Goal: Obtain resource: Obtain resource

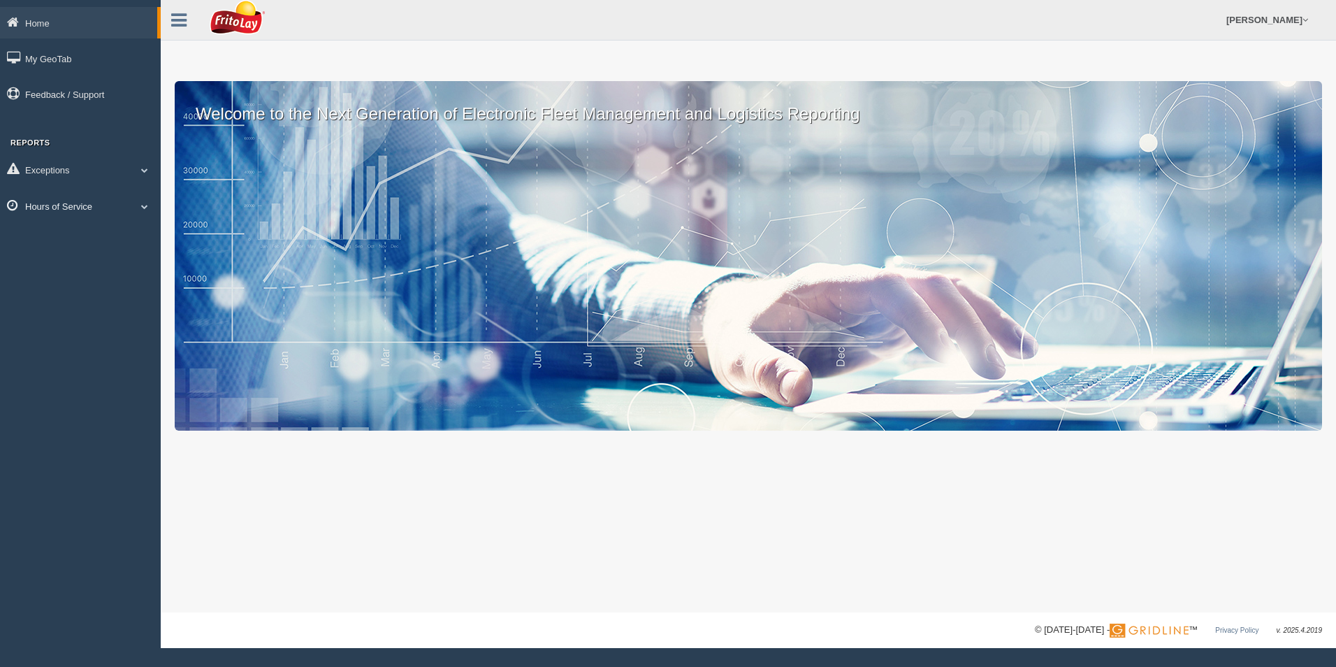
click at [62, 207] on link "Hours of Service" at bounding box center [80, 205] width 161 height 31
click at [78, 260] on link "HOS Violation Audit Reports" at bounding box center [91, 262] width 132 height 25
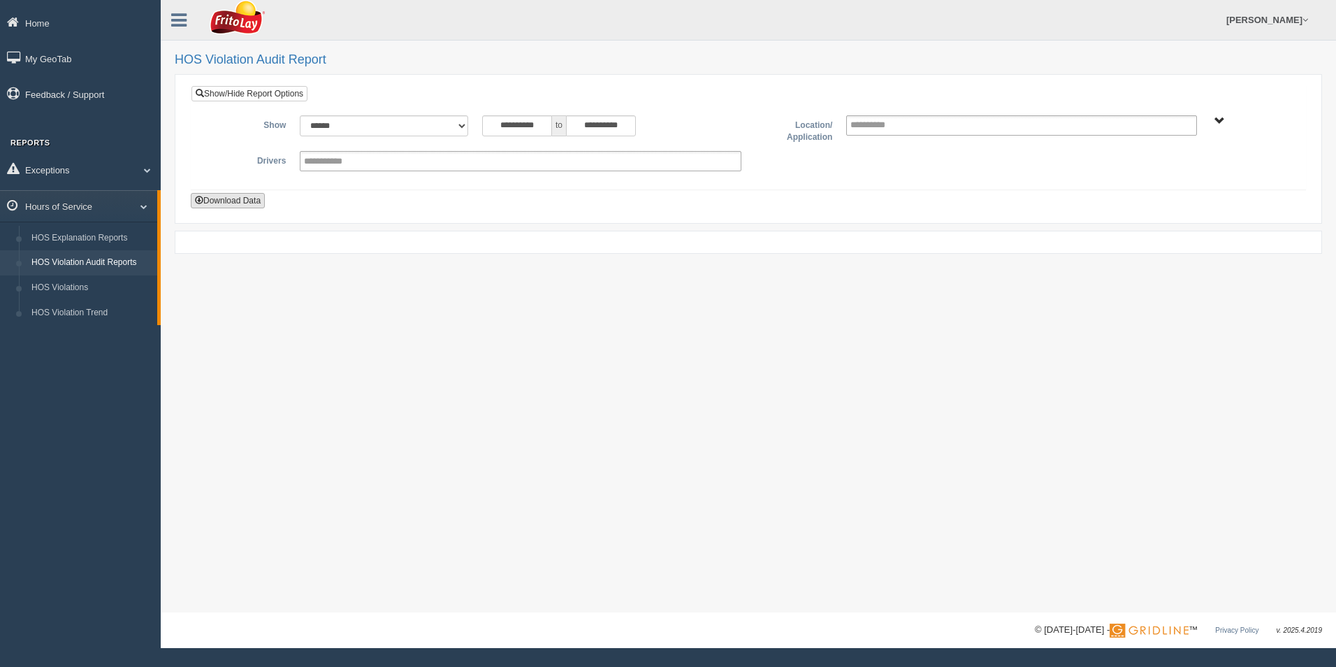
click at [224, 203] on button "Download Data" at bounding box center [228, 200] width 74 height 15
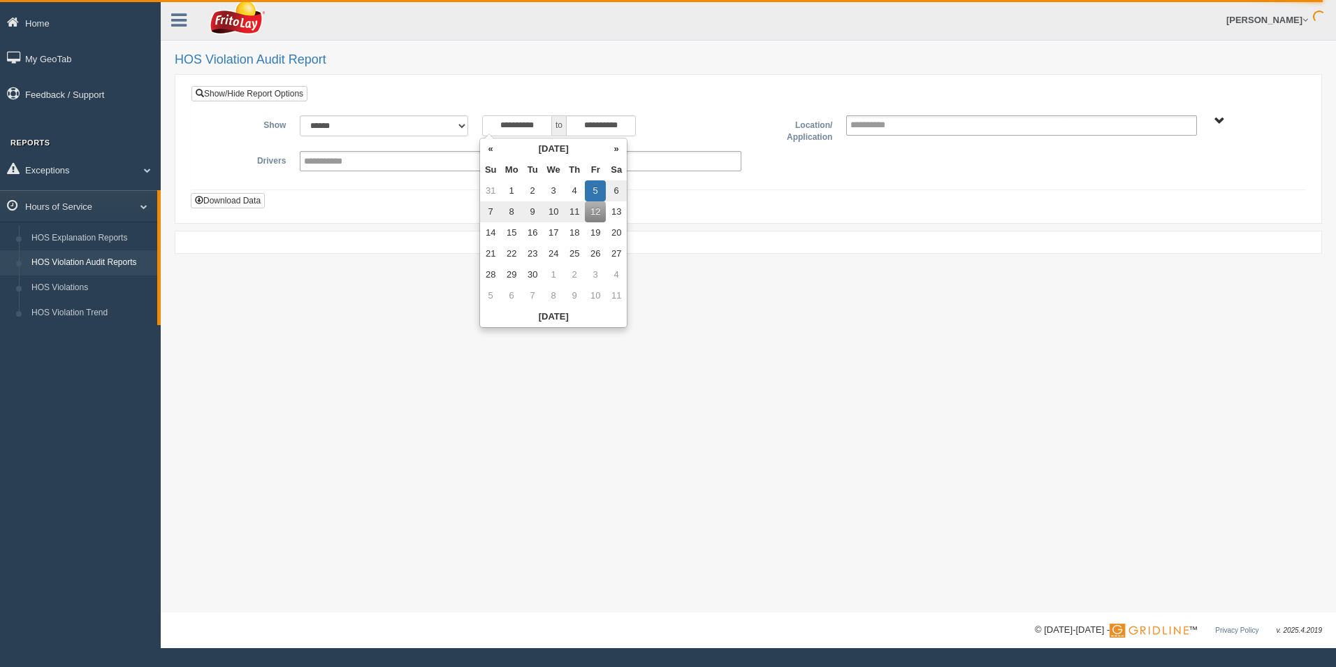
click at [539, 124] on input "**********" at bounding box center [517, 125] width 70 height 21
click at [488, 152] on th "«" at bounding box center [490, 148] width 21 height 21
click at [575, 254] on td "21" at bounding box center [577, 253] width 21 height 21
type input "**********"
click at [219, 202] on button "Download Data" at bounding box center [228, 200] width 74 height 15
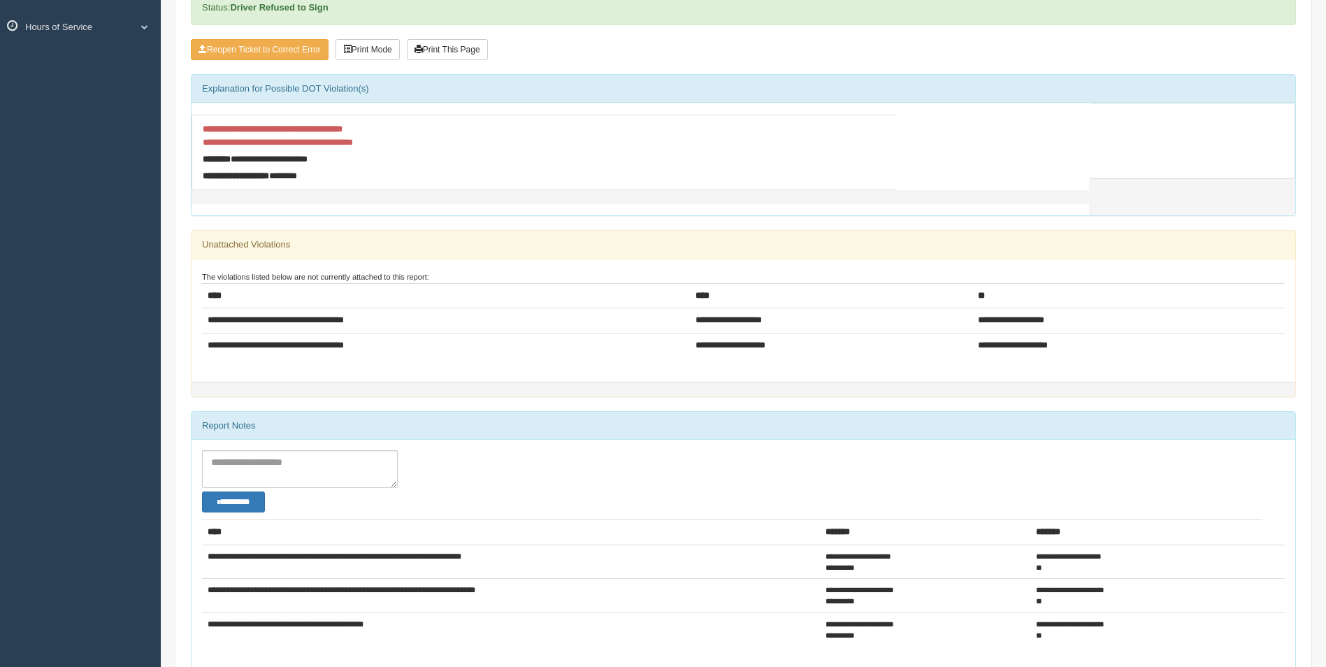
scroll to position [280, 0]
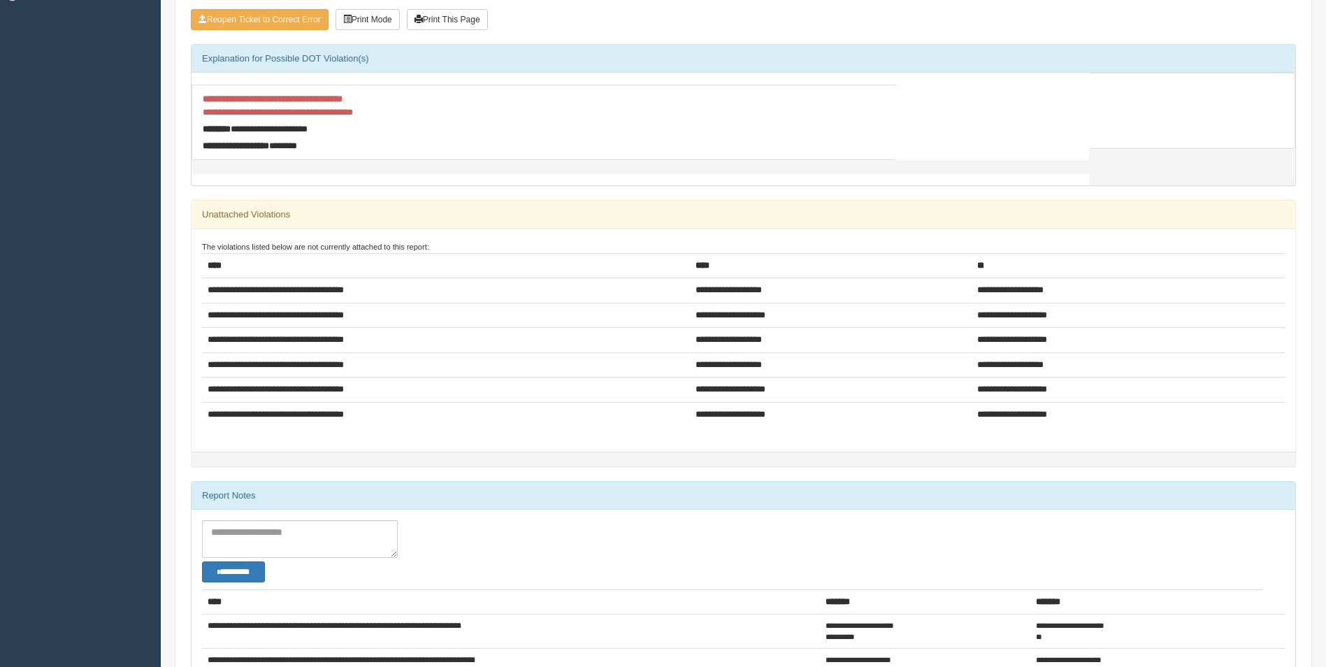
scroll to position [419, 0]
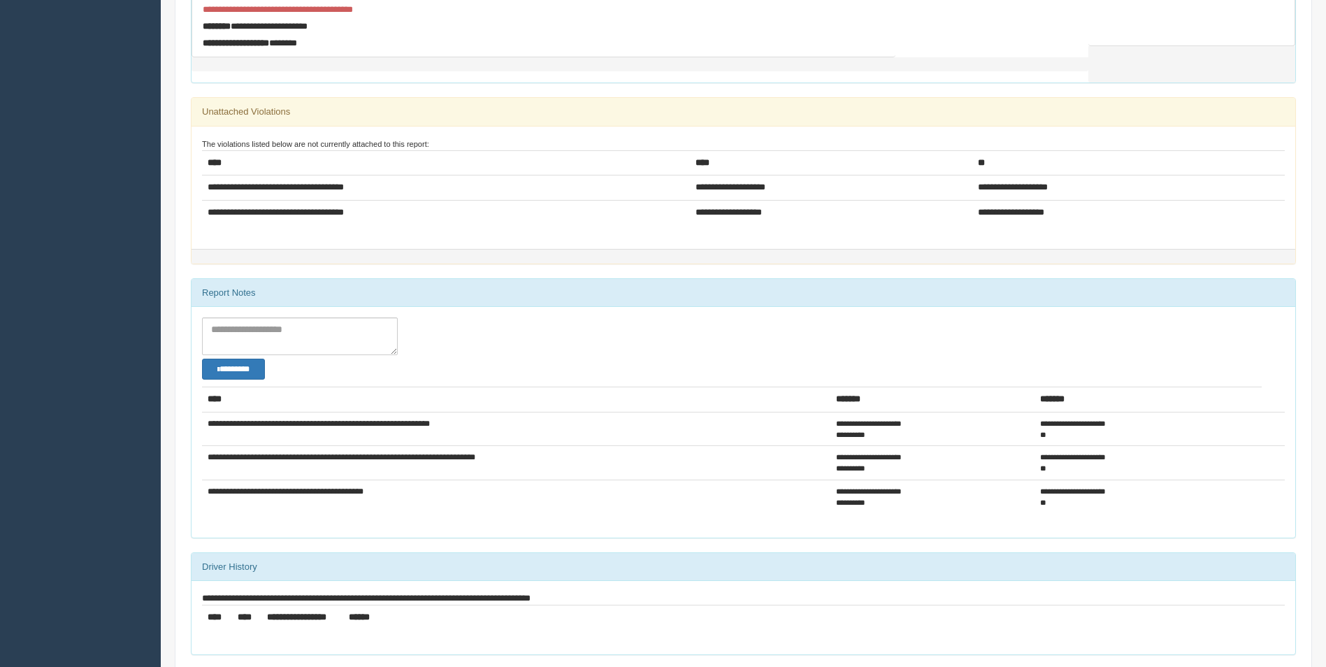
scroll to position [33, 0]
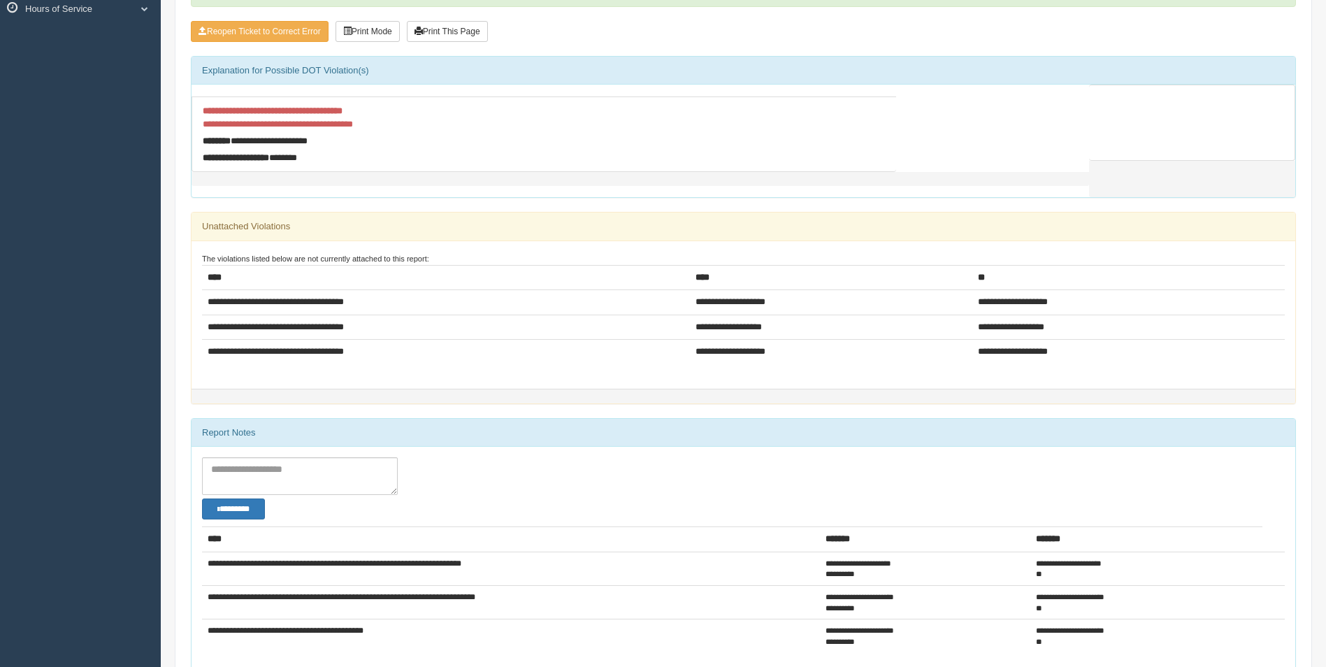
scroll to position [127, 0]
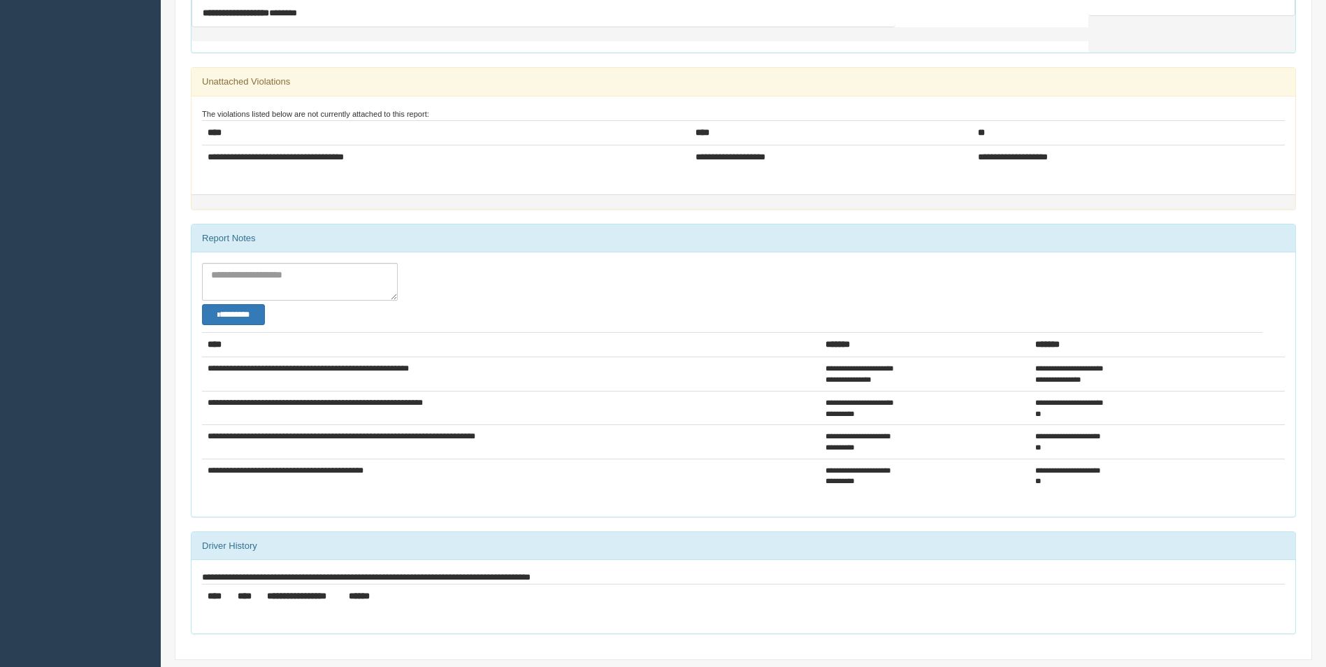
scroll to position [391, 0]
